Goal: Task Accomplishment & Management: Complete application form

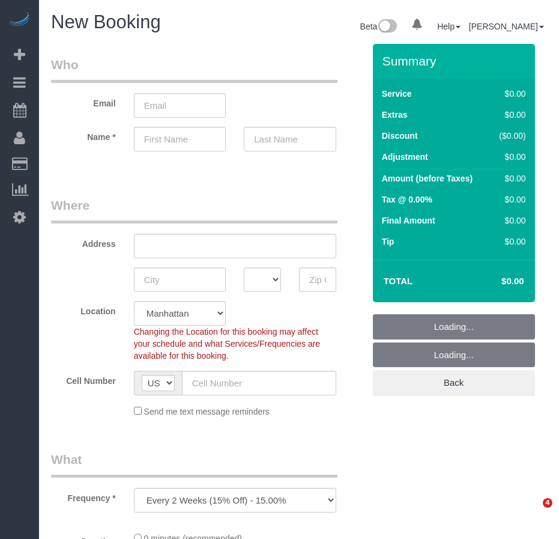
select select "number:89"
select select "number:90"
select select "object:1279"
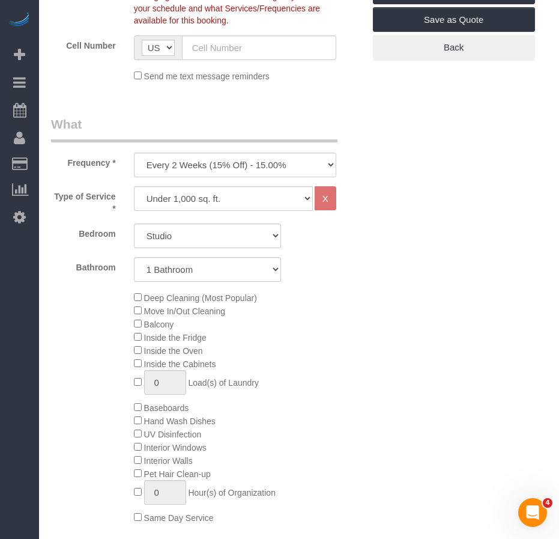
scroll to position [362, 0]
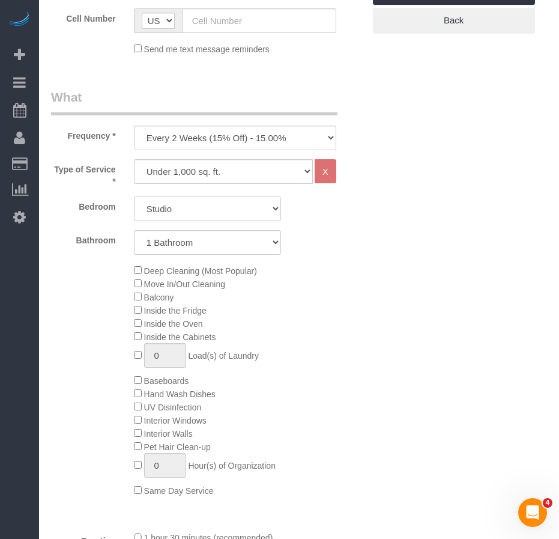
click at [165, 211] on select "Studio 1 Bedroom 2 Bedrooms 3 Bedrooms" at bounding box center [207, 208] width 147 height 25
select select "1"
click at [134, 196] on select "Studio 1 Bedroom 2 Bedrooms 3 Bedrooms" at bounding box center [207, 208] width 147 height 25
click at [88, 302] on div "Deep Cleaning (Most Popular) Move In/Out Cleaning Balcony Inside the Fridge Ins…" at bounding box center [207, 380] width 331 height 233
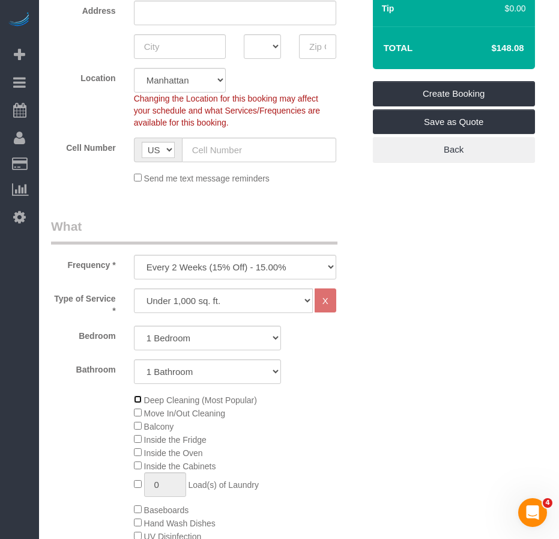
scroll to position [242, 0]
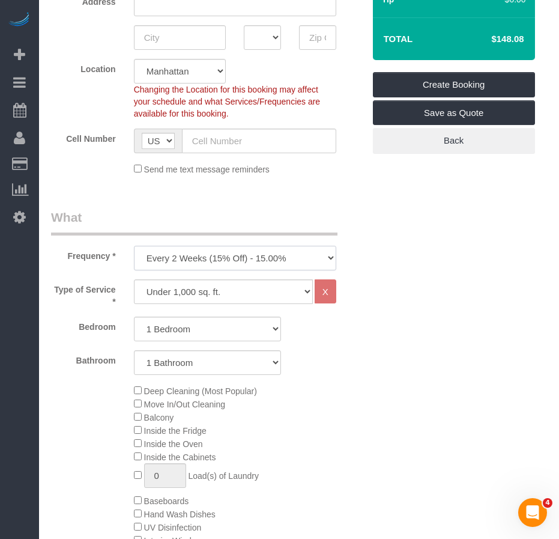
click at [292, 261] on select "One Time Weekly (20% Off) - 20.00% Every 2 Weeks (15% Off) - 15.00% Every 4 Wee…" at bounding box center [235, 258] width 202 height 25
select select "object:1280"
click at [134, 246] on select "One Time Weekly (20% Off) - 20.00% Every 2 Weeks (15% Off) - 15.00% Every 4 Wee…" at bounding box center [235, 258] width 202 height 25
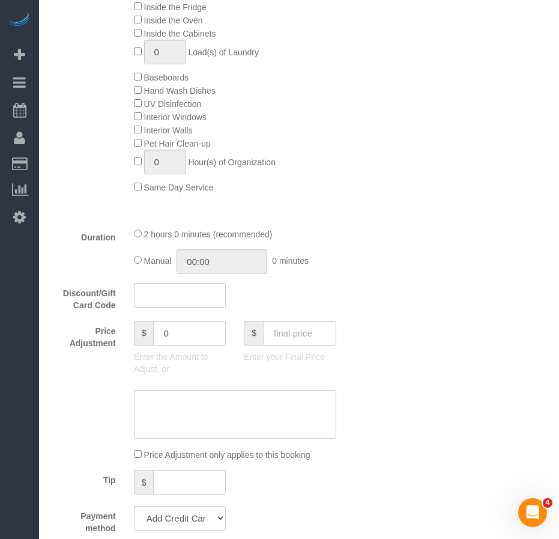
scroll to position [783, 0]
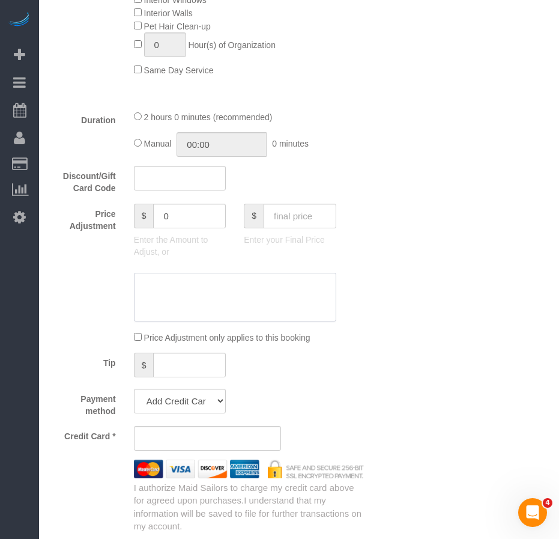
click at [171, 291] on textarea at bounding box center [235, 297] width 202 height 49
click at [199, 288] on textarea at bounding box center [235, 297] width 202 height 49
type textarea "will only focus on certain areas"
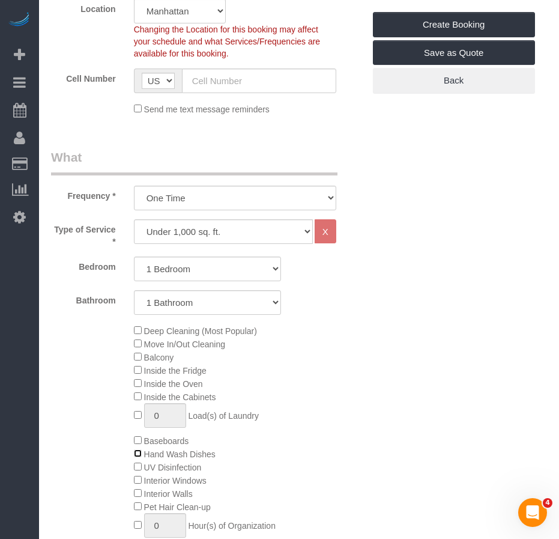
scroll to position [362, 0]
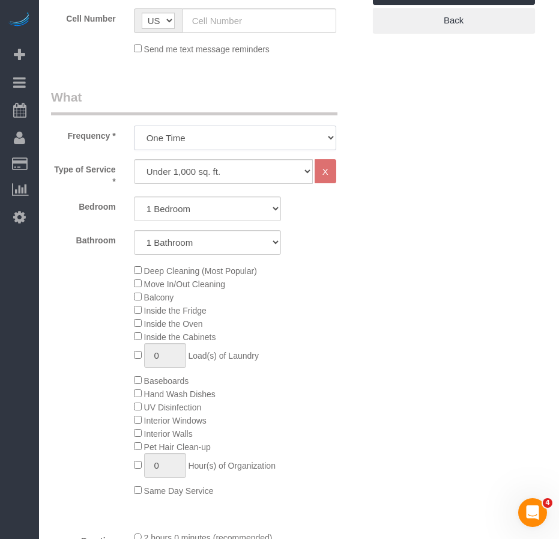
click at [233, 143] on select "One Time Weekly (20% Off) - 20.00% Every 2 Weeks (15% Off) - 15.00% Every 4 Wee…" at bounding box center [235, 138] width 202 height 25
drag, startPoint x: 390, startPoint y: 264, endPoint x: 382, endPoint y: 260, distance: 9.4
click at [219, 177] on select "Under 1,000 sq. ft. 1,001 - 1,500 sq. ft. 1,500+ sq. ft. Custom Cleaning Office…" at bounding box center [223, 171] width 179 height 25
select select "213"
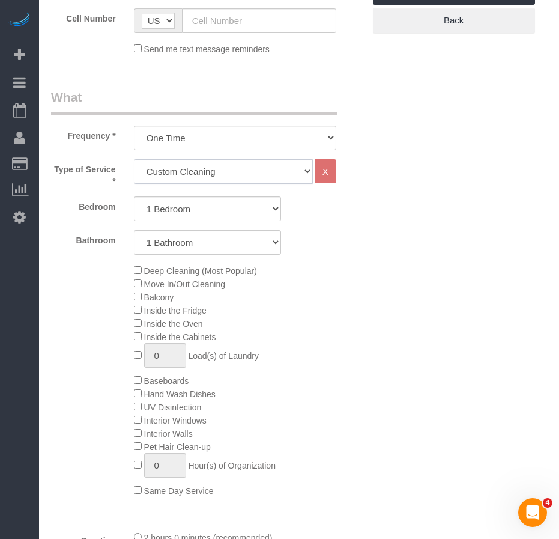
click at [134, 159] on select "Under 1,000 sq. ft. 1,001 - 1,500 sq. ft. 1,500+ sq. ft. Custom Cleaning Office…" at bounding box center [223, 171] width 179 height 25
select select "1"
select select "120"
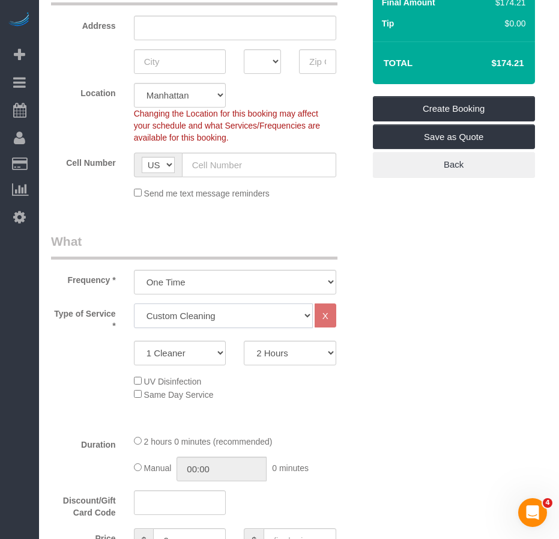
scroll to position [182, 0]
